Goal: Navigation & Orientation: Go to known website

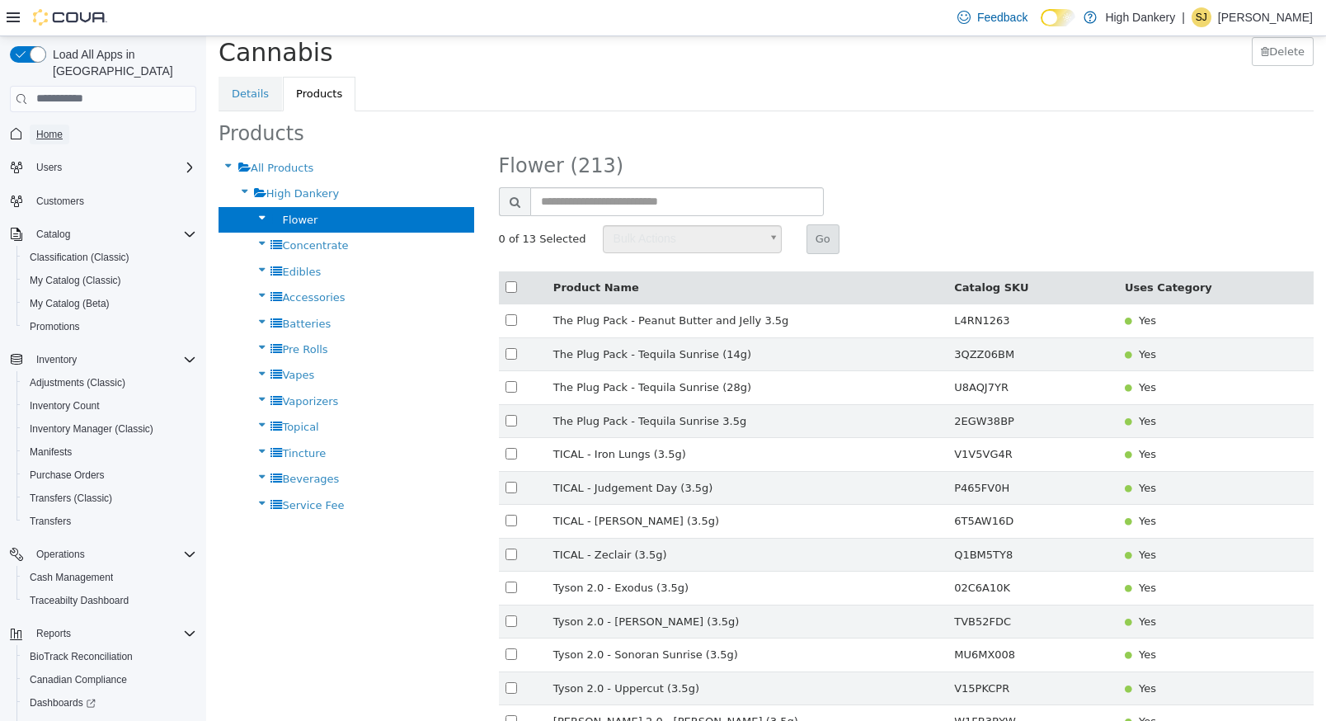
click at [43, 128] on span "Home" at bounding box center [49, 134] width 26 height 13
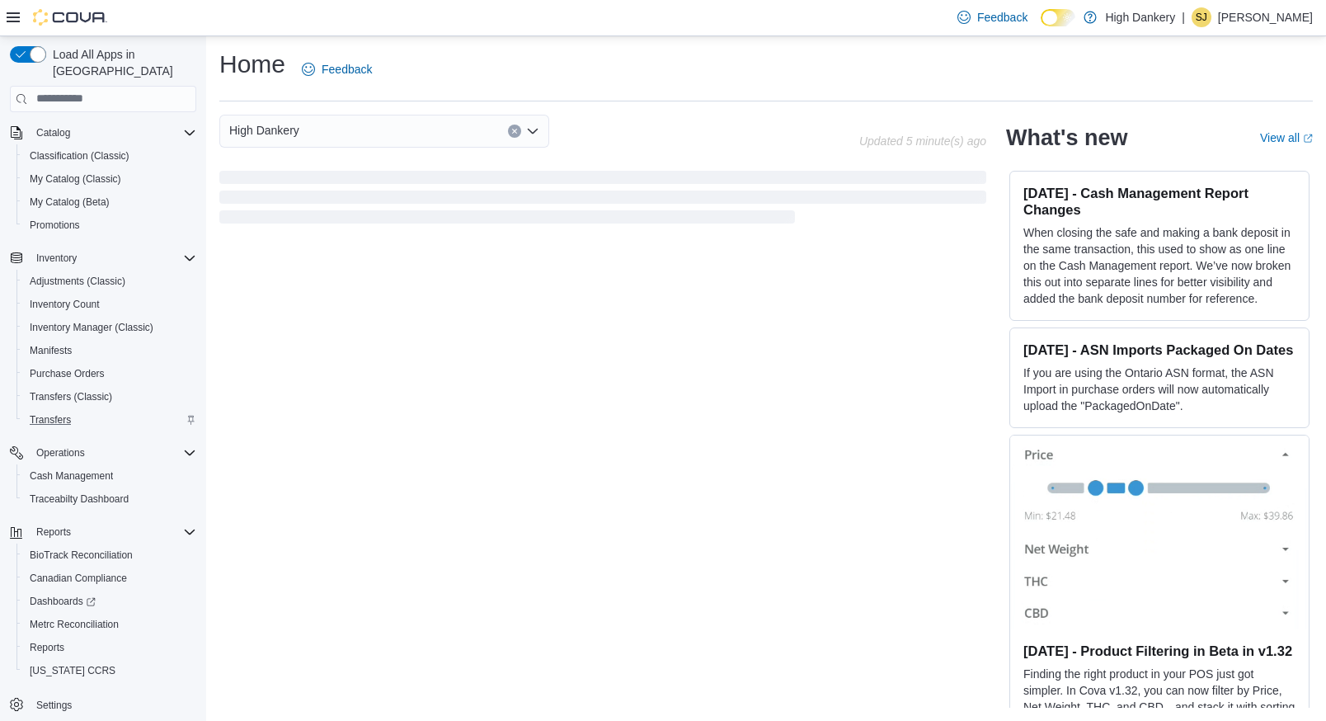
scroll to position [2, 0]
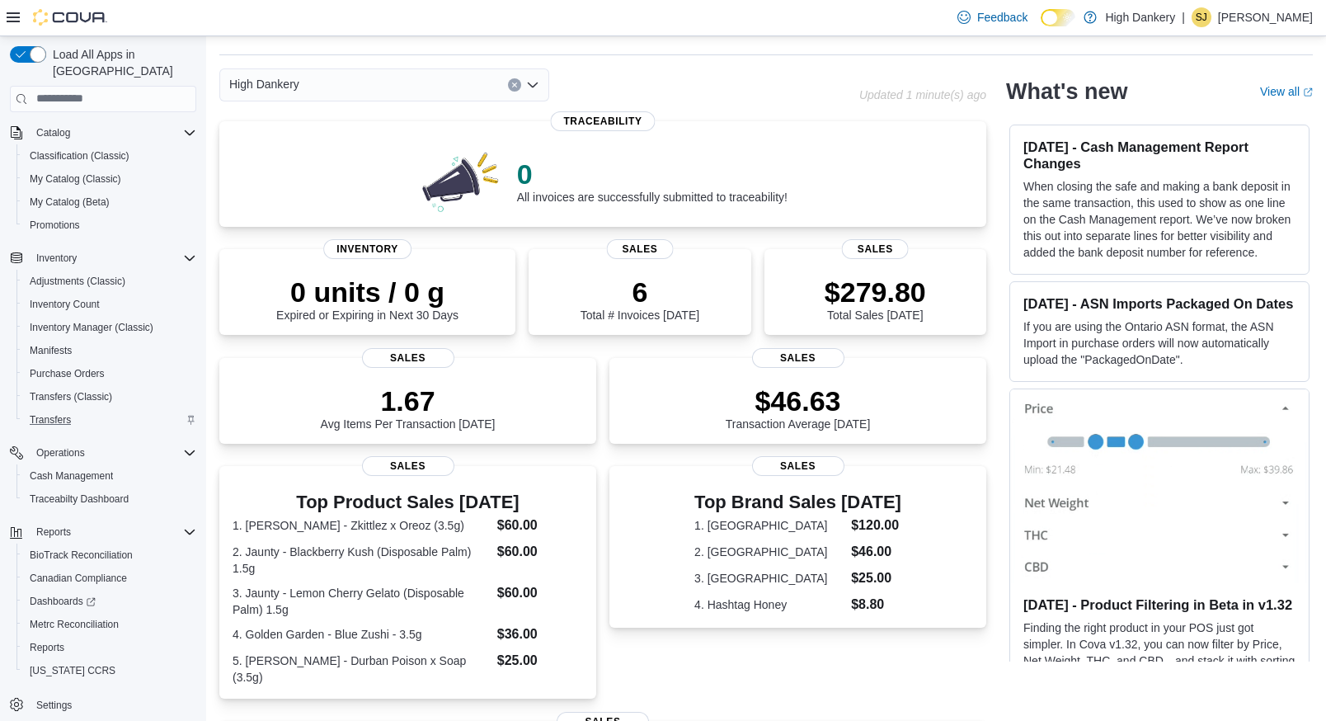
scroll to position [49, 0]
